Goal: Task Accomplishment & Management: Complete application form

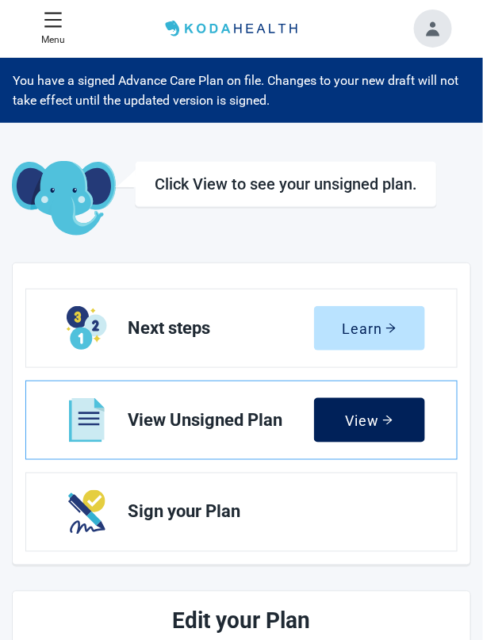
click at [375, 423] on div "View" at bounding box center [369, 420] width 48 height 16
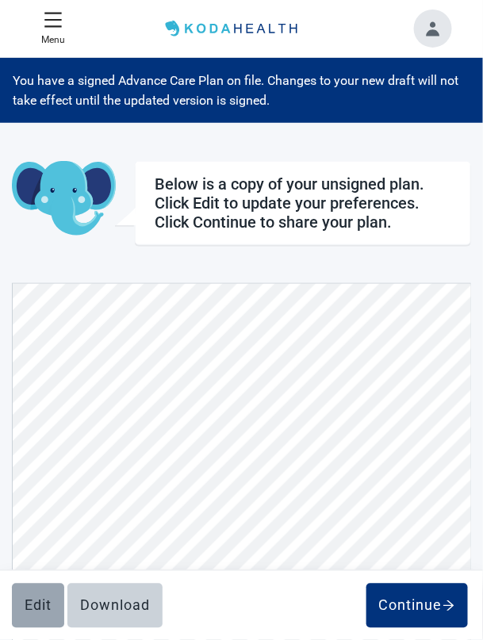
click at [38, 599] on div "Edit" at bounding box center [38, 606] width 27 height 16
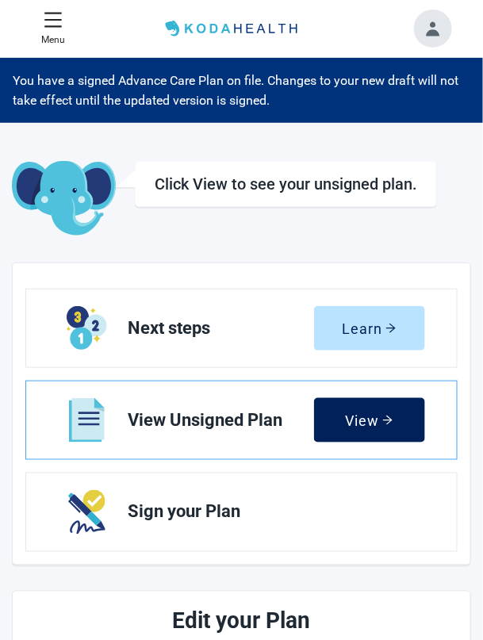
click at [388, 419] on icon "arrow-right" at bounding box center [387, 420] width 11 height 11
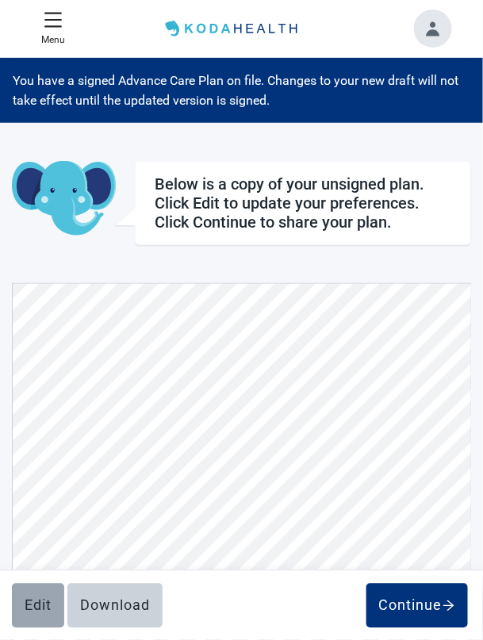
click at [40, 599] on div "Edit" at bounding box center [38, 606] width 27 height 16
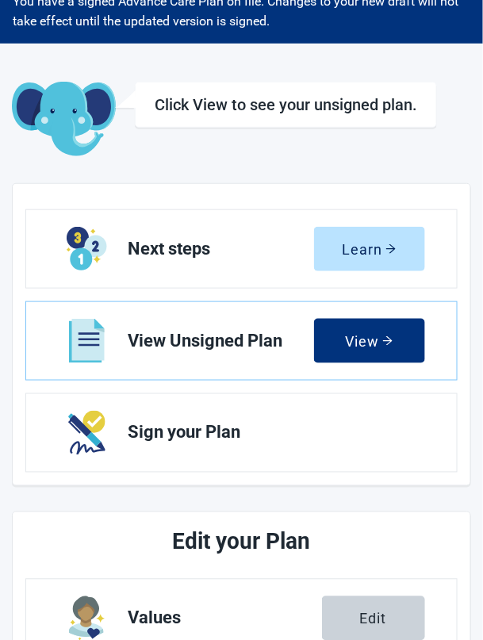
scroll to position [80, 0]
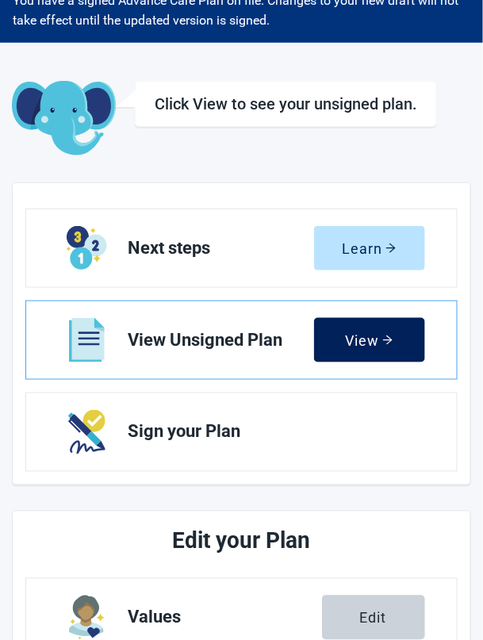
click at [385, 337] on icon "arrow-right" at bounding box center [387, 340] width 11 height 11
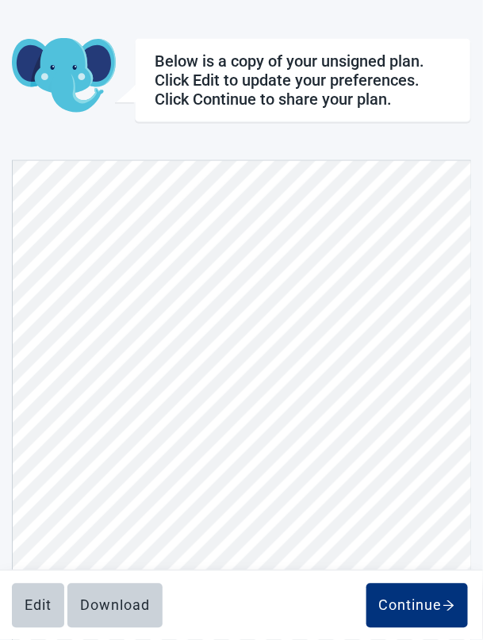
scroll to position [166, 0]
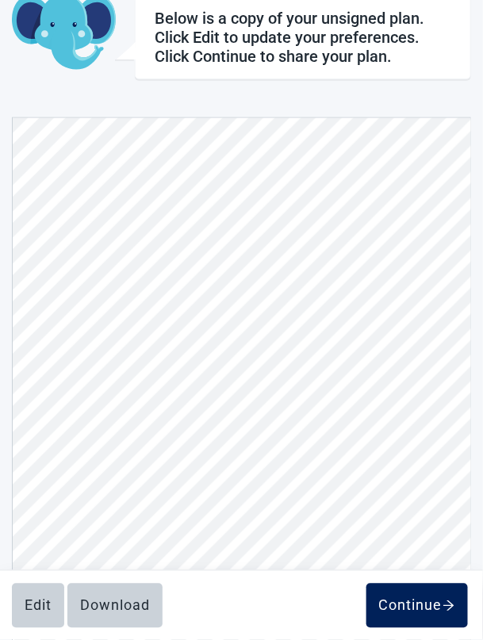
click at [434, 614] on div "Continue" at bounding box center [417, 606] width 76 height 16
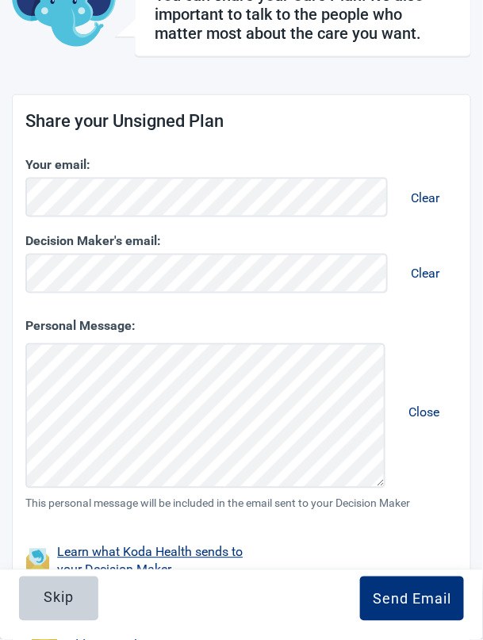
scroll to position [220, 0]
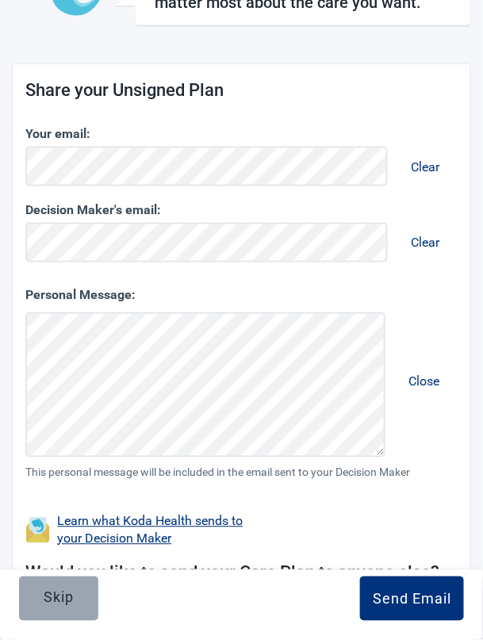
click at [75, 621] on button "Skip" at bounding box center [58, 598] width 79 height 44
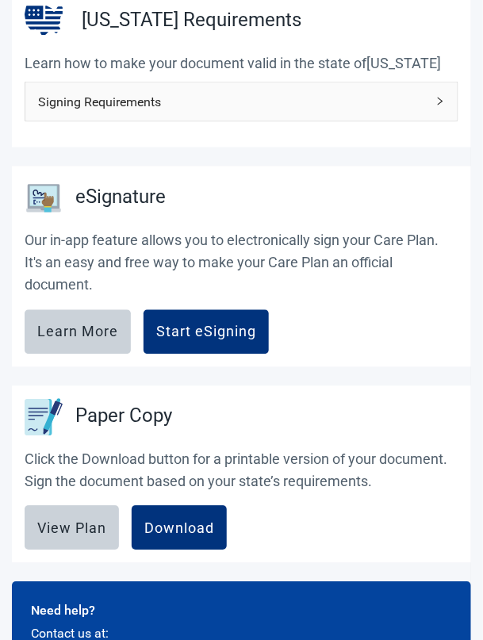
scroll to position [322, 0]
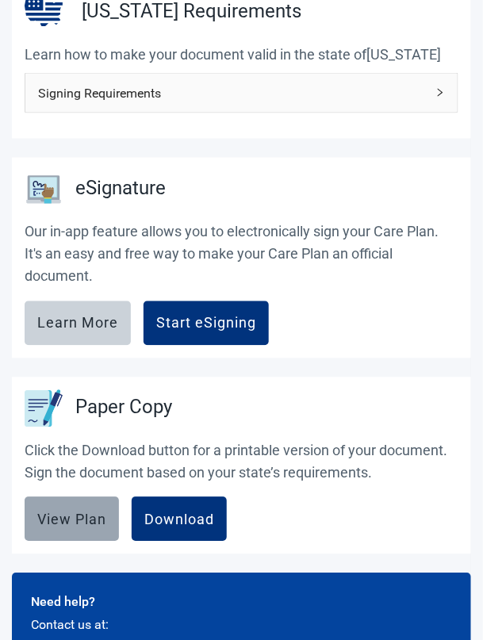
click at [65, 519] on div "View Plan" at bounding box center [71, 519] width 69 height 16
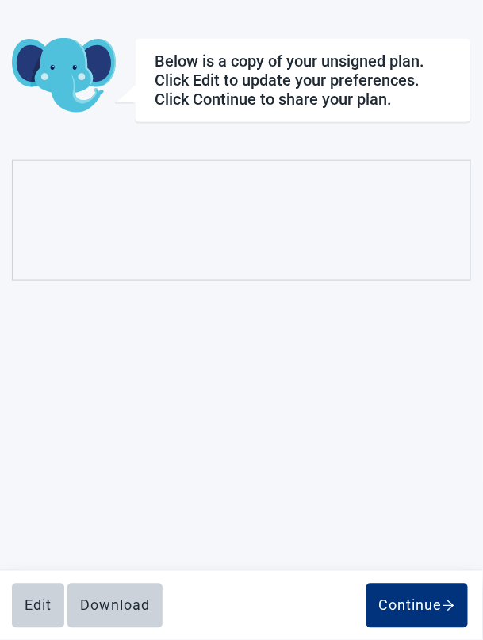
scroll to position [166, 0]
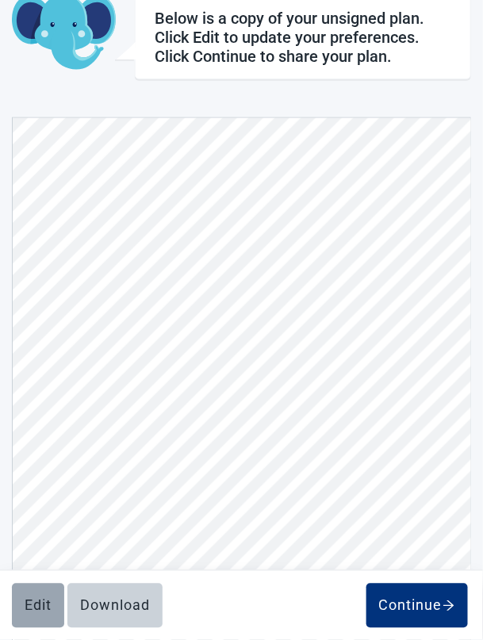
click at [45, 614] on div "Edit" at bounding box center [38, 606] width 27 height 16
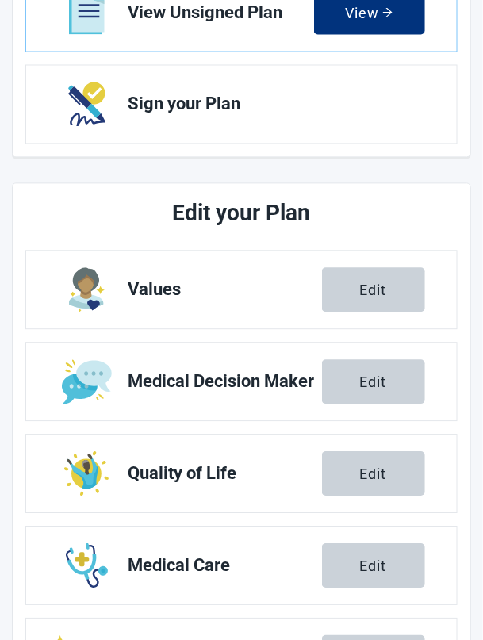
scroll to position [415, 0]
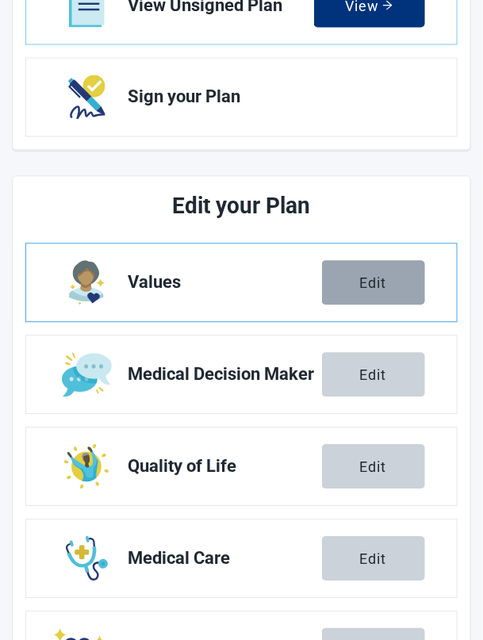
click at [392, 282] on button "Edit" at bounding box center [373, 283] width 103 height 44
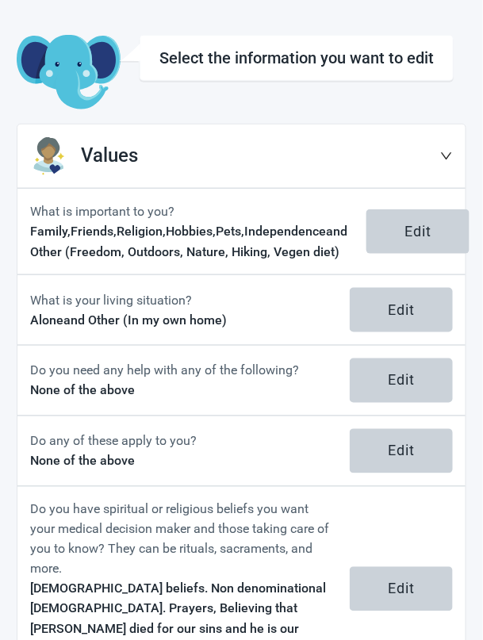
scroll to position [126, 0]
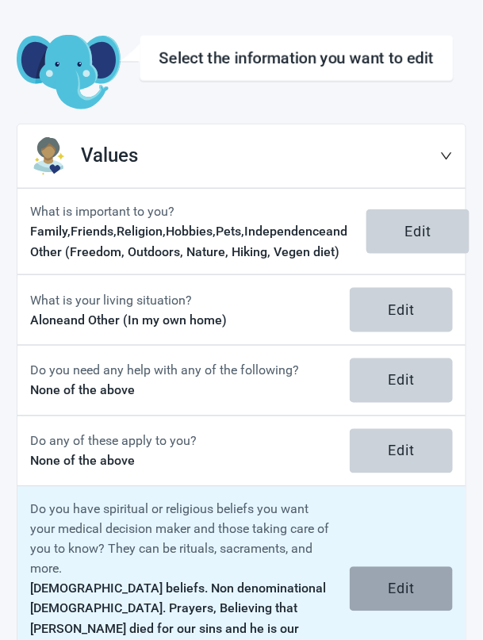
click at [400, 597] on div "Edit" at bounding box center [401, 589] width 27 height 16
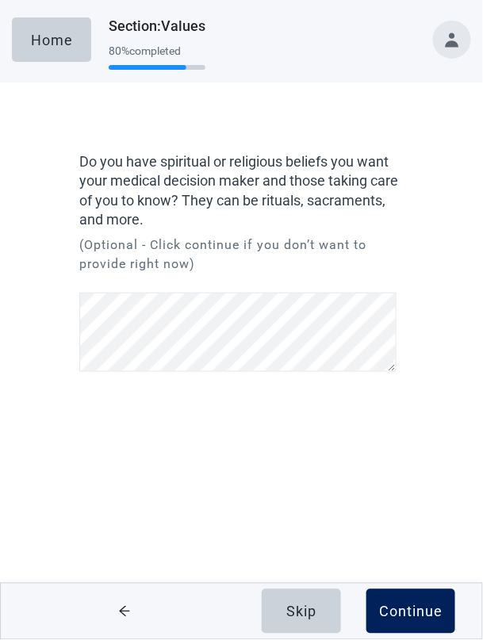
click at [419, 619] on div "Continue" at bounding box center [410, 611] width 63 height 16
